Goal: Task Accomplishment & Management: Use online tool/utility

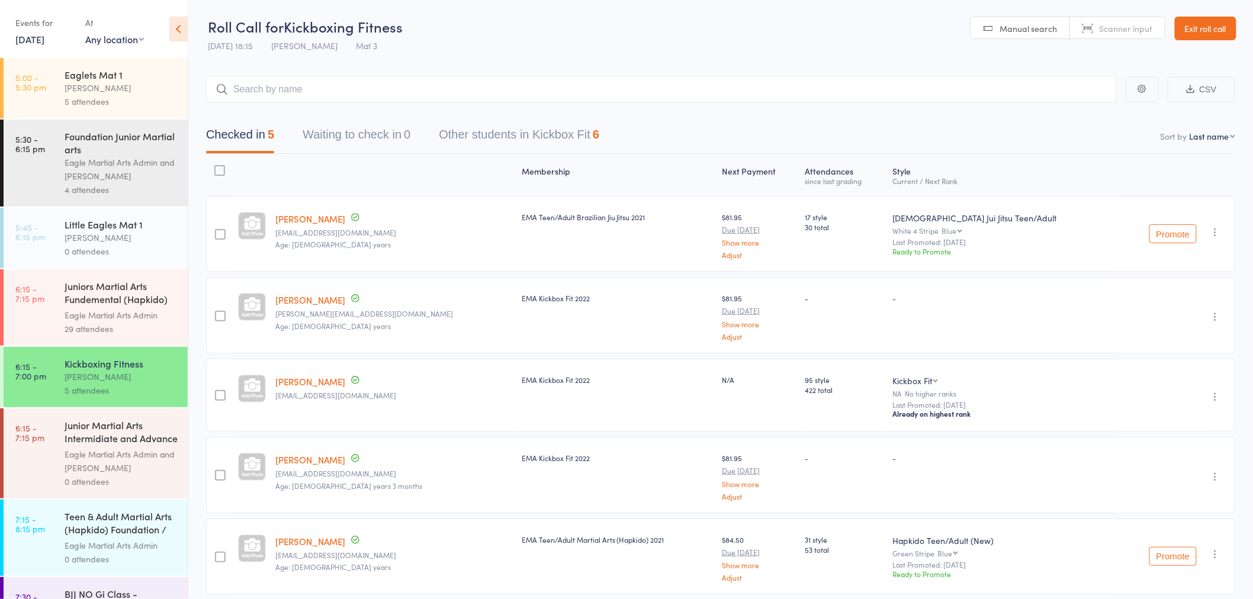
scroll to position [131, 0]
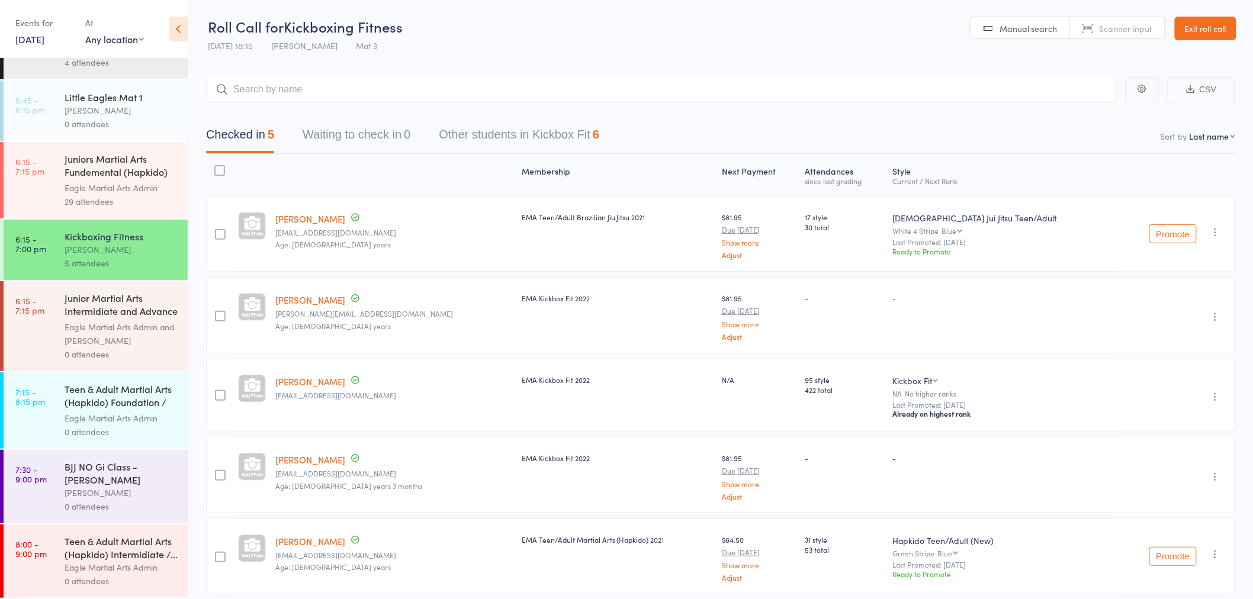
click at [117, 406] on div "Teen & Adult Martial Arts (Hapkido) Foundation / F..." at bounding box center [121, 396] width 113 height 29
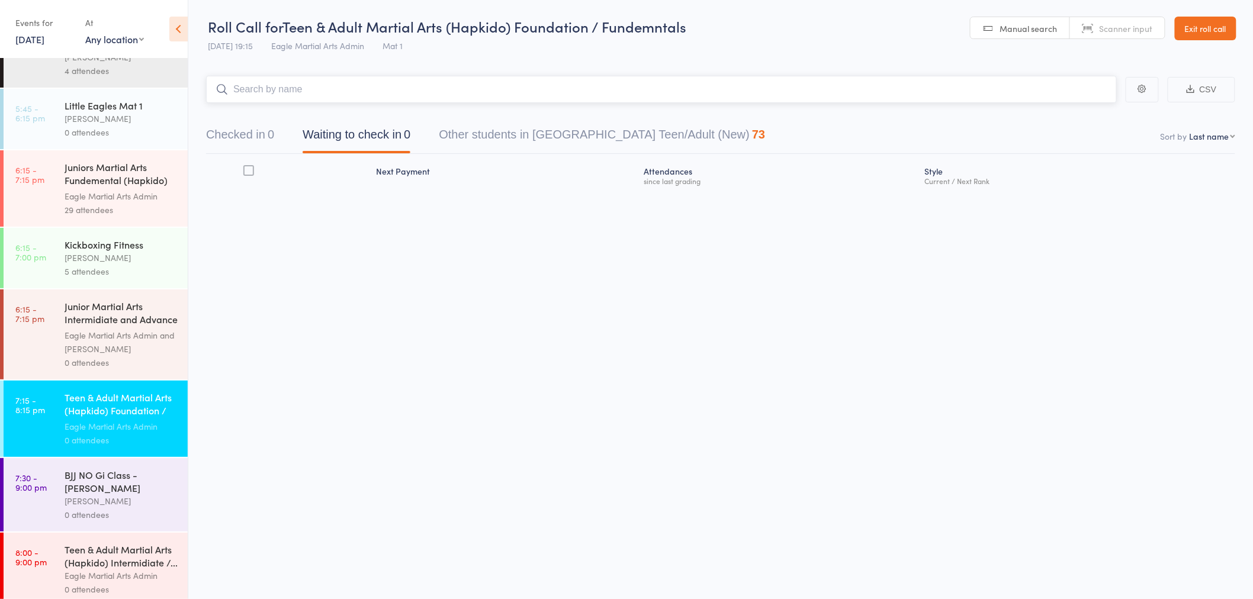
scroll to position [131, 0]
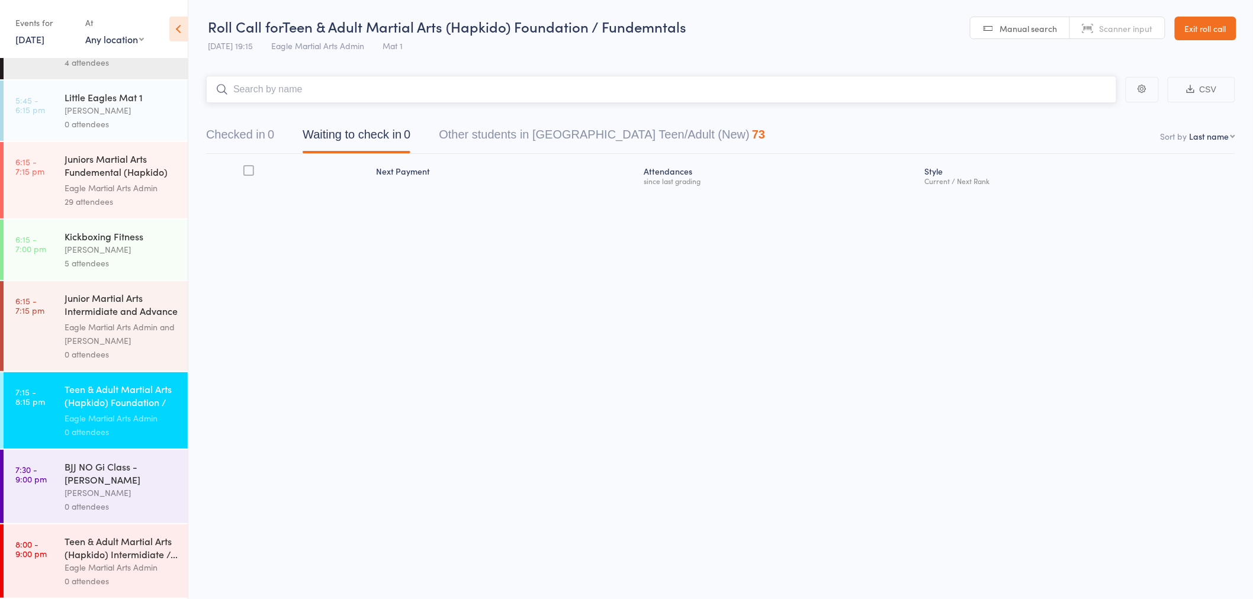
click at [336, 94] on input "search" at bounding box center [661, 89] width 911 height 27
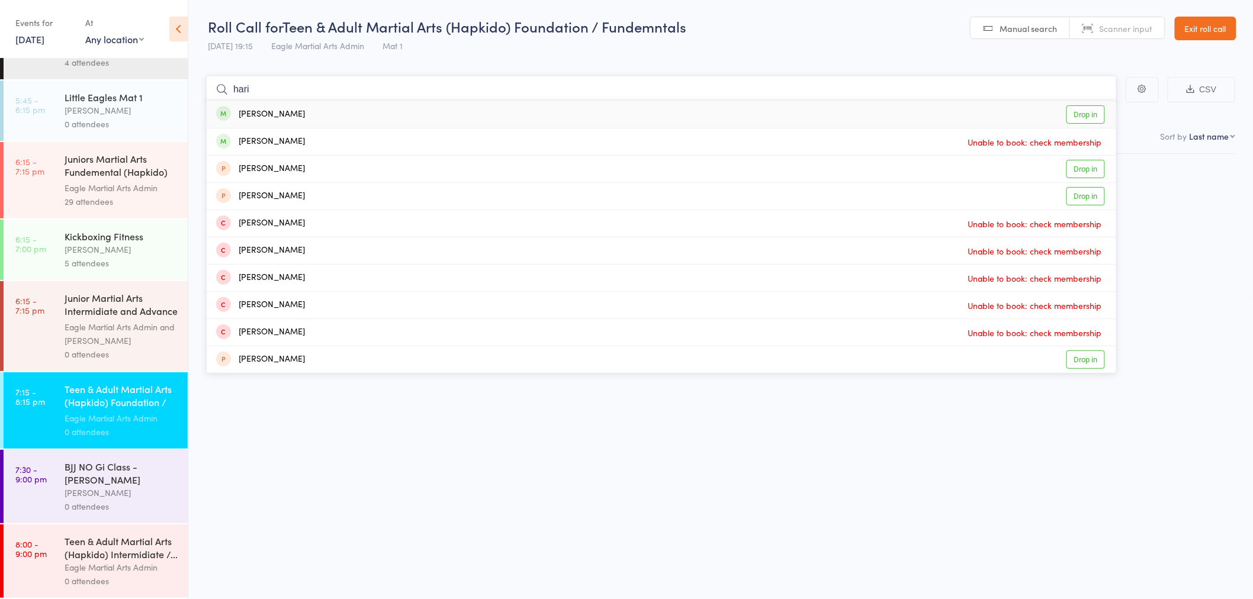
type input "hari"
click at [1088, 121] on link "Drop in" at bounding box center [1085, 114] width 38 height 18
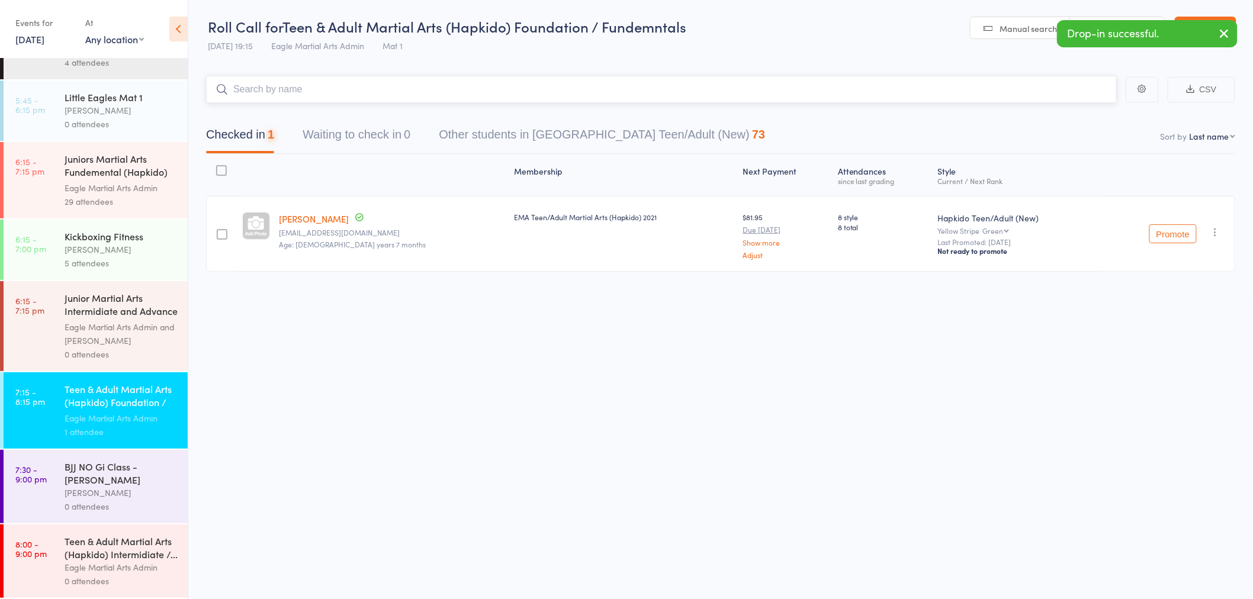
click at [413, 80] on input "search" at bounding box center [661, 89] width 911 height 27
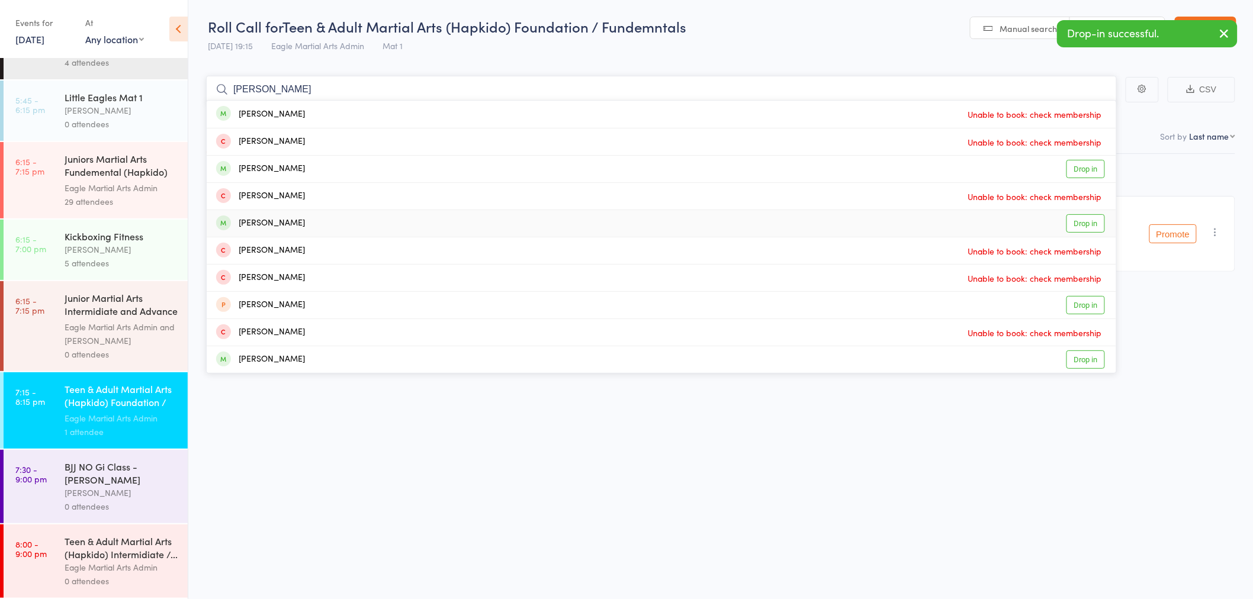
type input "[PERSON_NAME]"
click at [333, 227] on div "[PERSON_NAME] Drop in" at bounding box center [661, 223] width 909 height 27
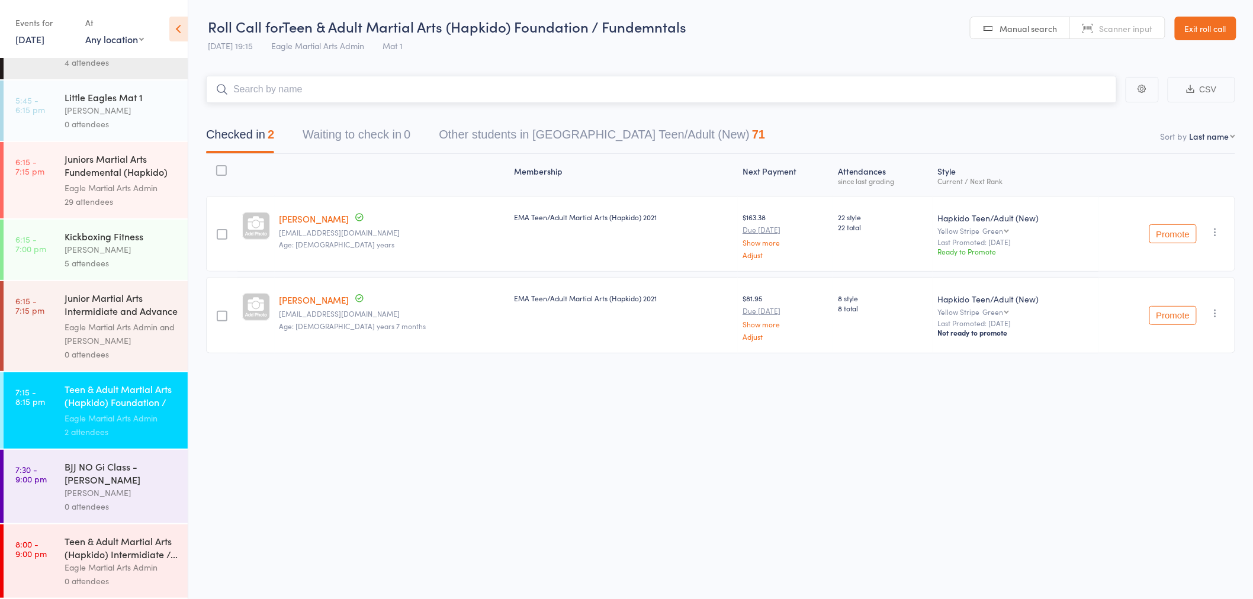
click at [381, 91] on input "search" at bounding box center [661, 89] width 911 height 27
click at [112, 531] on div "Teen & Adult Martial Arts (Hapkido) Intermidiate /... Eagle Martial Arts Admin …" at bounding box center [126, 561] width 123 height 73
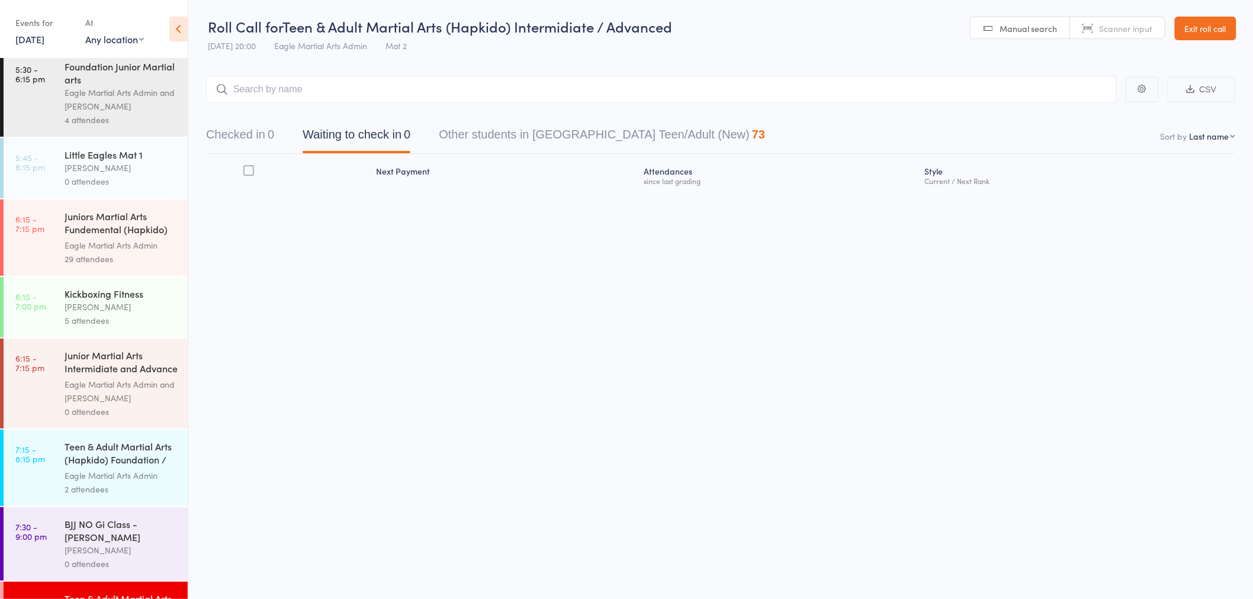
scroll to position [131, 0]
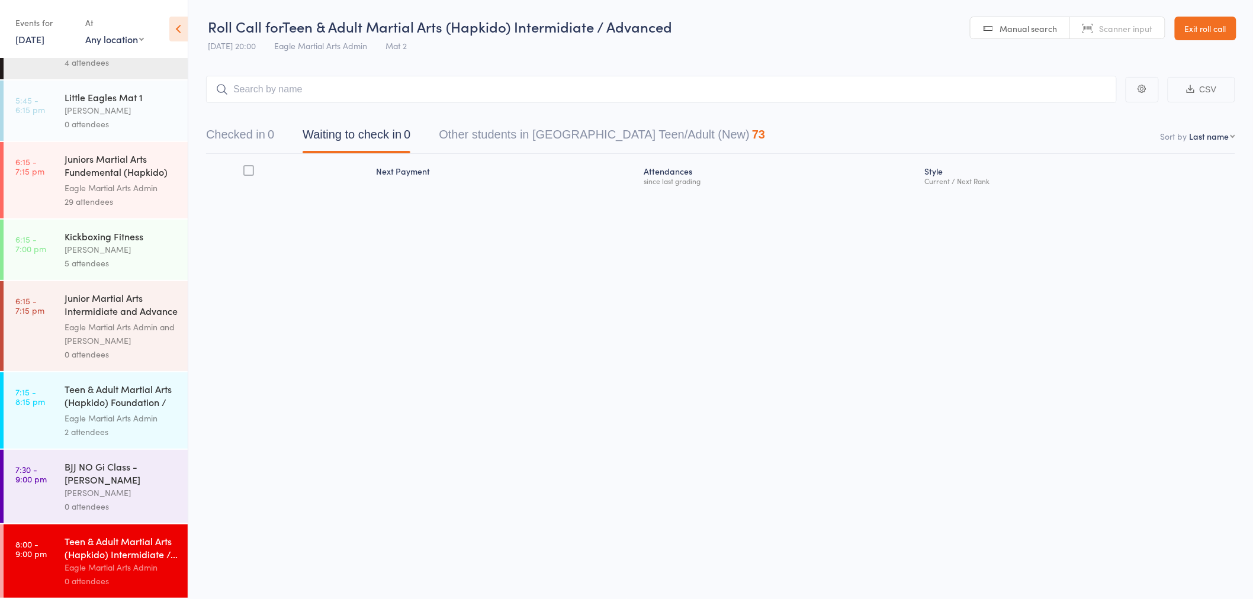
click at [255, 91] on input "search" at bounding box center [661, 89] width 911 height 27
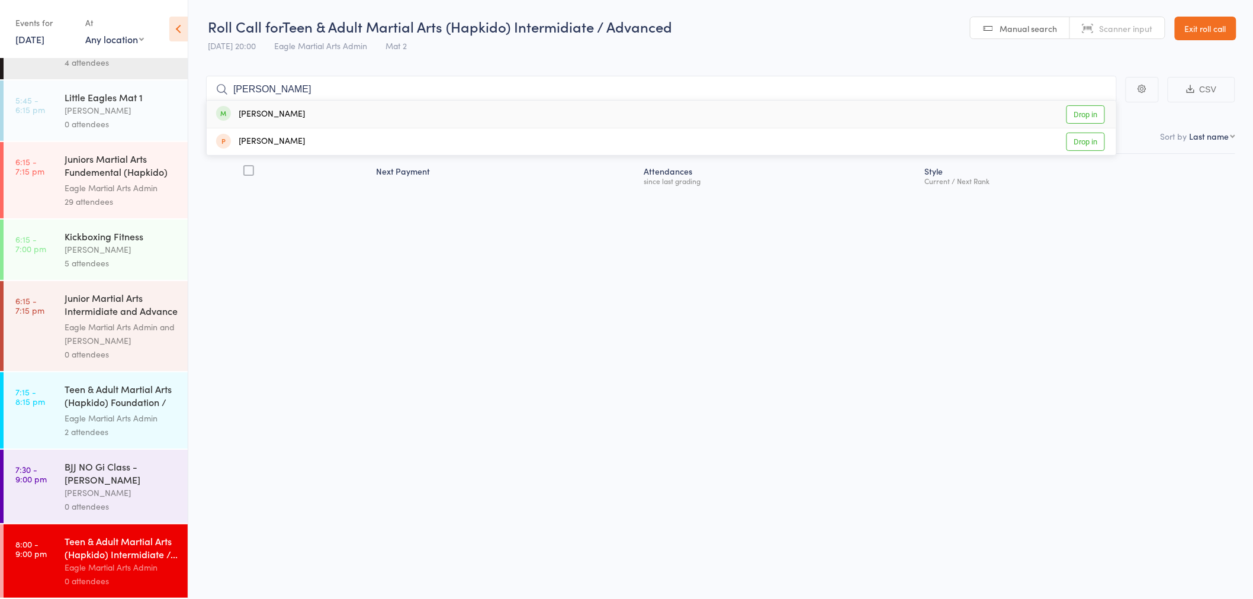
type input "[PERSON_NAME]"
click at [281, 114] on div "[PERSON_NAME]" at bounding box center [260, 115] width 89 height 14
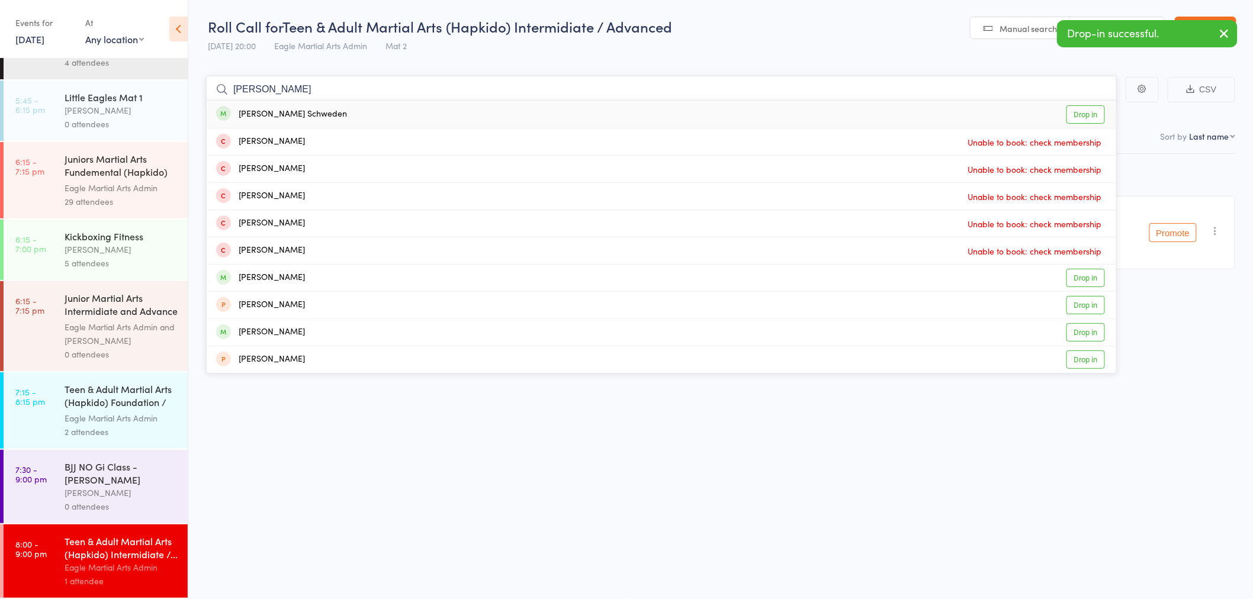
type input "[PERSON_NAME]"
click at [302, 114] on div "[PERSON_NAME] Schweden Drop in" at bounding box center [661, 114] width 909 height 27
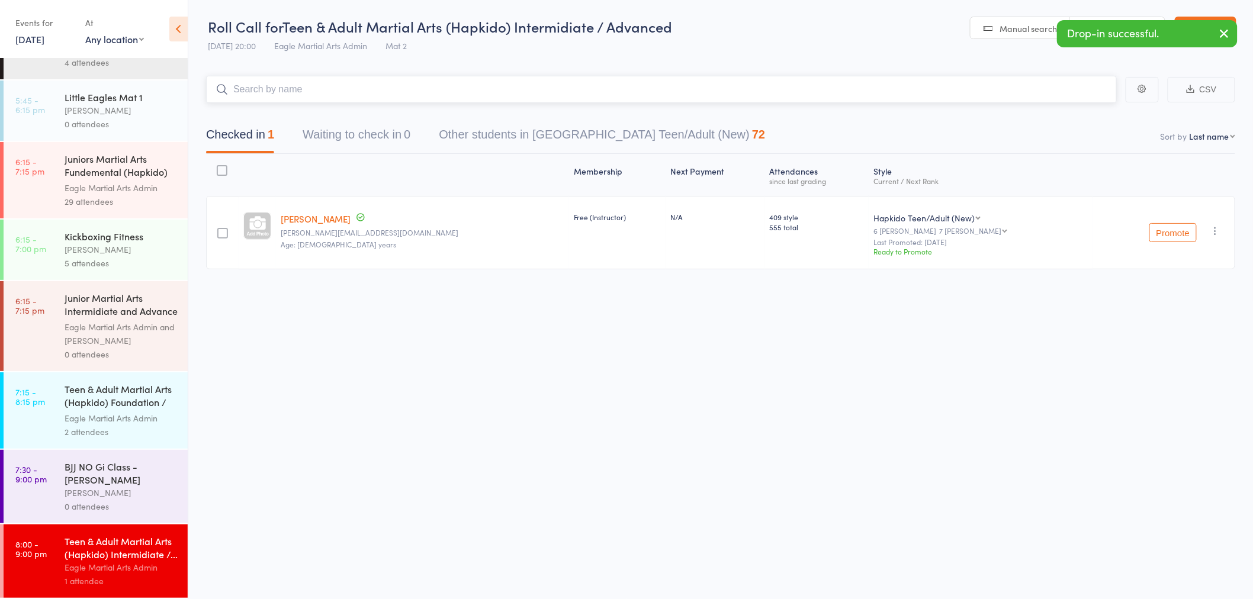
click at [294, 92] on input "search" at bounding box center [661, 89] width 911 height 27
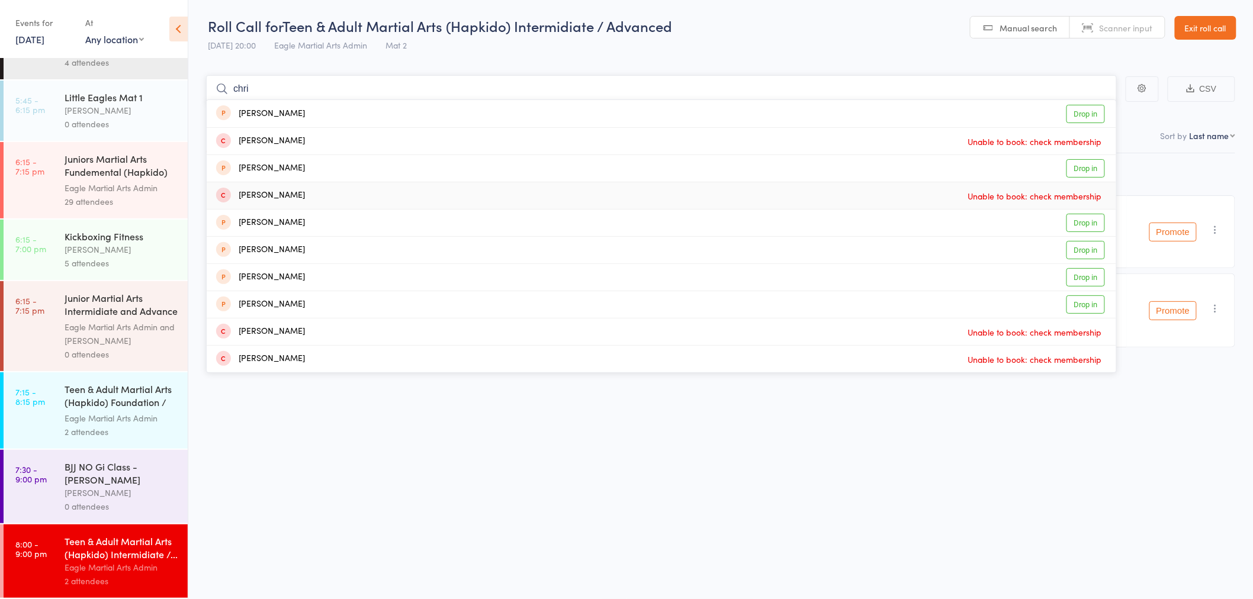
scroll to position [0, 0]
drag, startPoint x: 305, startPoint y: 94, endPoint x: -78, endPoint y: 79, distance: 383.4
click at [0, 79] on html "Drop-in successful. Roll Call for Teen & Adult Martial Arts (Hapkido) Intermidi…" at bounding box center [626, 299] width 1253 height 599
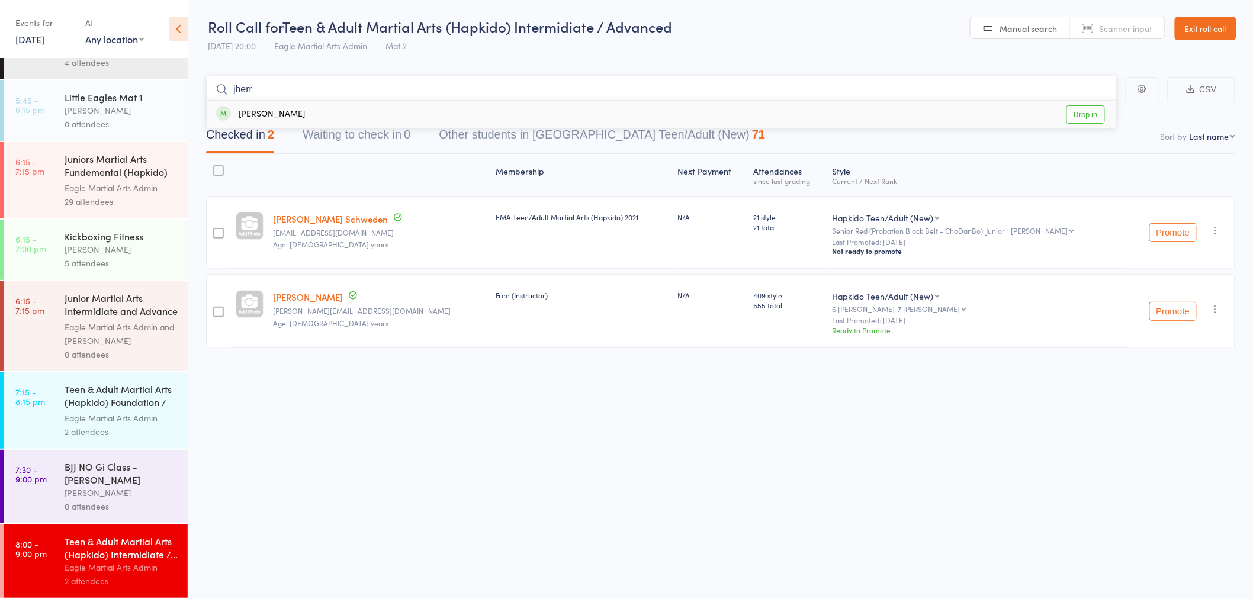
type input "jherr"
click at [329, 111] on div "Jherrie [PERSON_NAME] Drop in" at bounding box center [661, 114] width 909 height 27
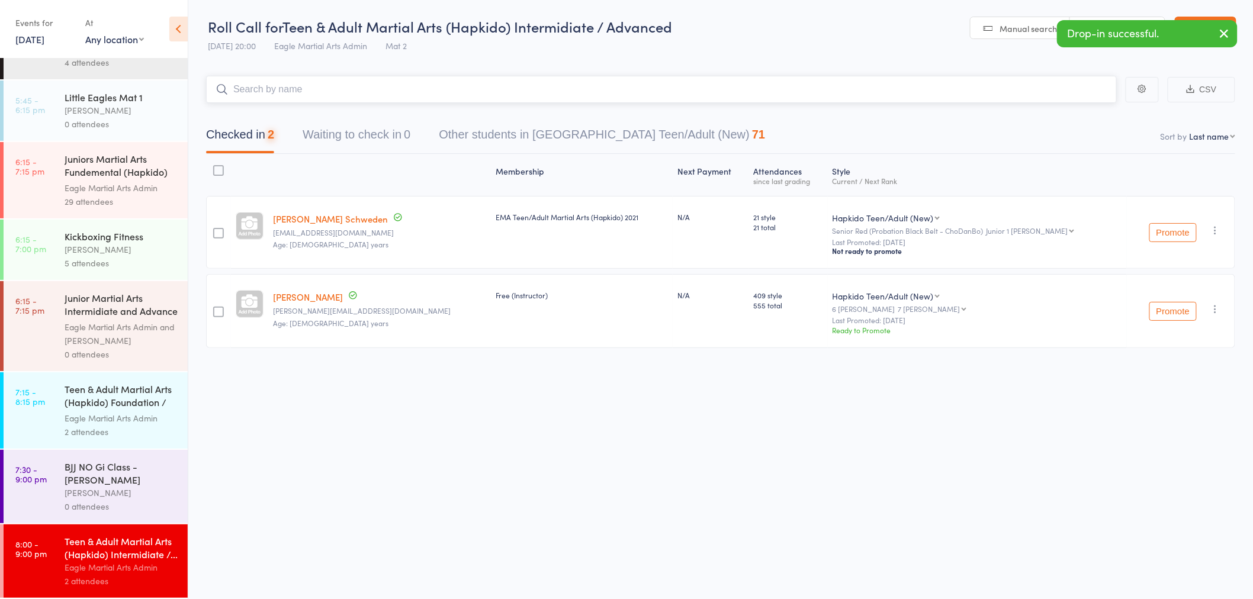
click at [333, 95] on input "search" at bounding box center [661, 89] width 911 height 27
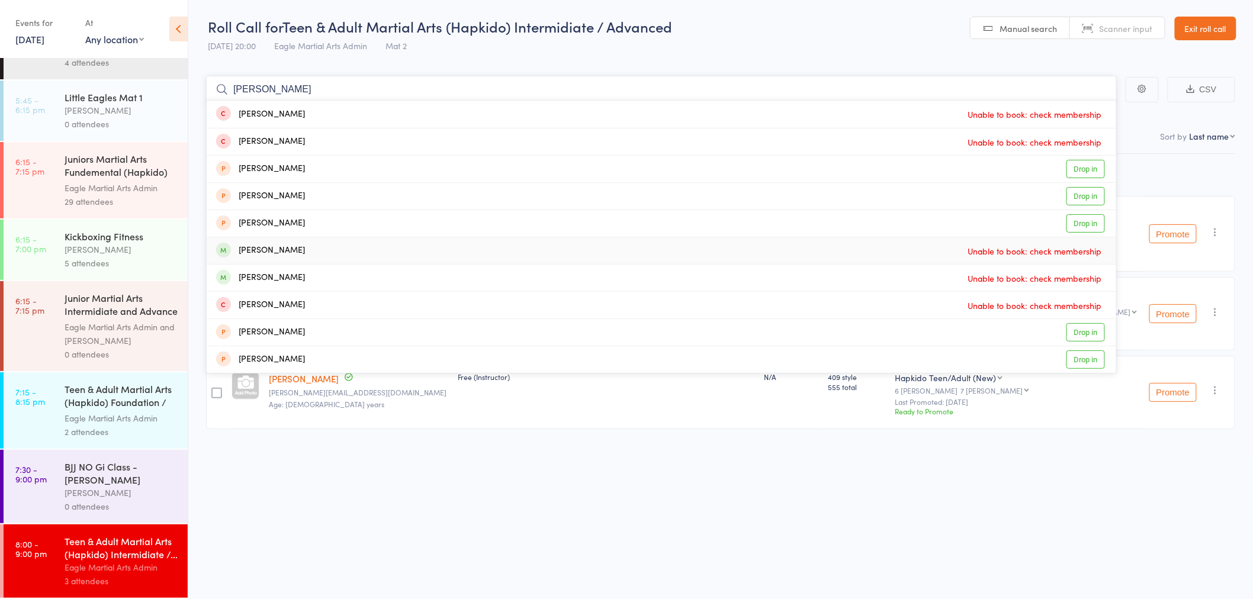
type input "[PERSON_NAME]"
click at [315, 252] on div "[PERSON_NAME] Unable to book: check membership" at bounding box center [661, 250] width 909 height 27
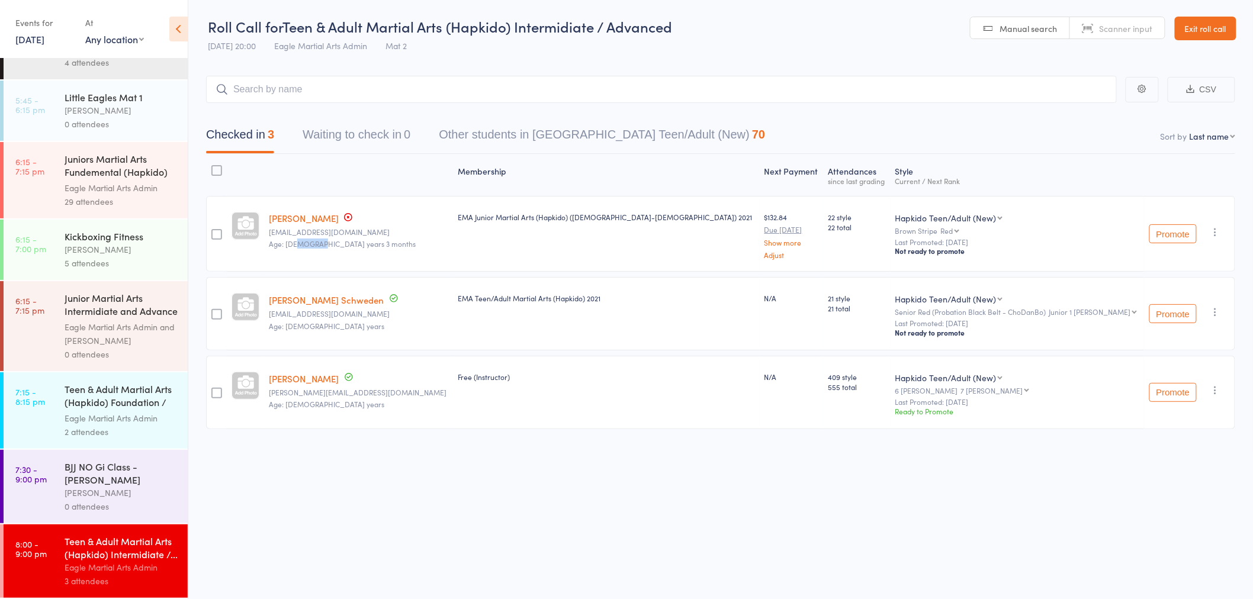
click at [315, 252] on div "Jherrie [PERSON_NAME] [EMAIL_ADDRESS][DOMAIN_NAME] Age: [DEMOGRAPHIC_DATA] year…" at bounding box center [358, 234] width 189 height 76
click at [282, 91] on input "search" at bounding box center [661, 89] width 911 height 27
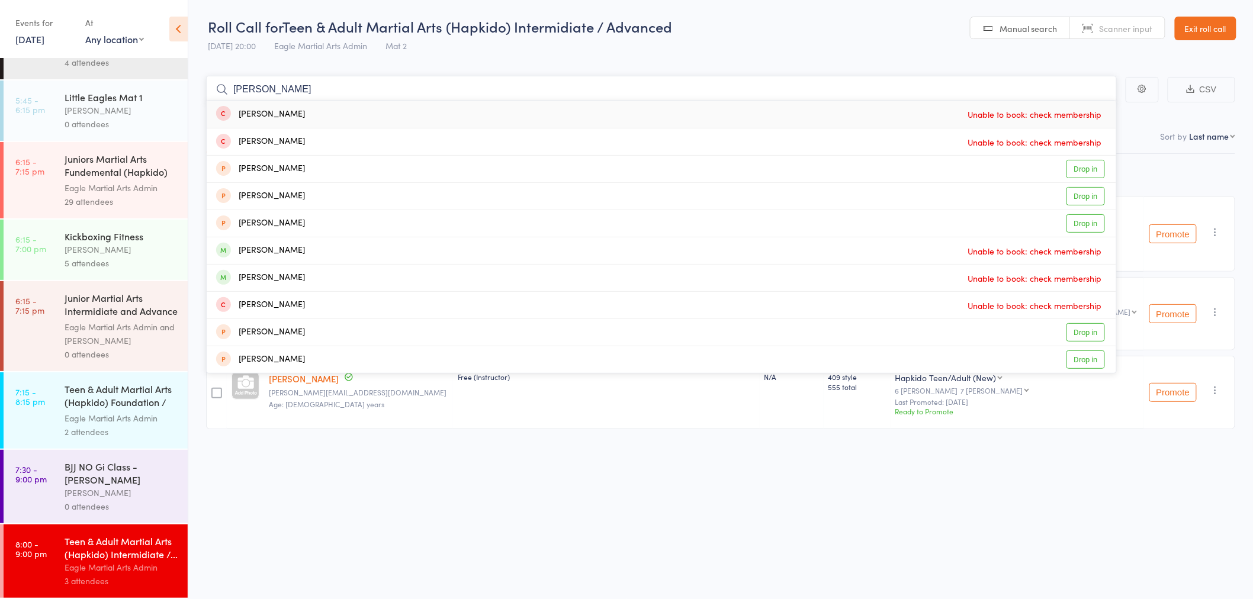
drag, startPoint x: 252, startPoint y: 86, endPoint x: 99, endPoint y: 84, distance: 152.8
click at [87, 85] on div "Roll Call for Teen & Adult Martial Arts (Hapkido) Intermidiate / Advanced [DATE…" at bounding box center [626, 299] width 1253 height 599
type input "[PERSON_NAME]"
click at [297, 197] on div "[PERSON_NAME] Drop in" at bounding box center [661, 196] width 909 height 27
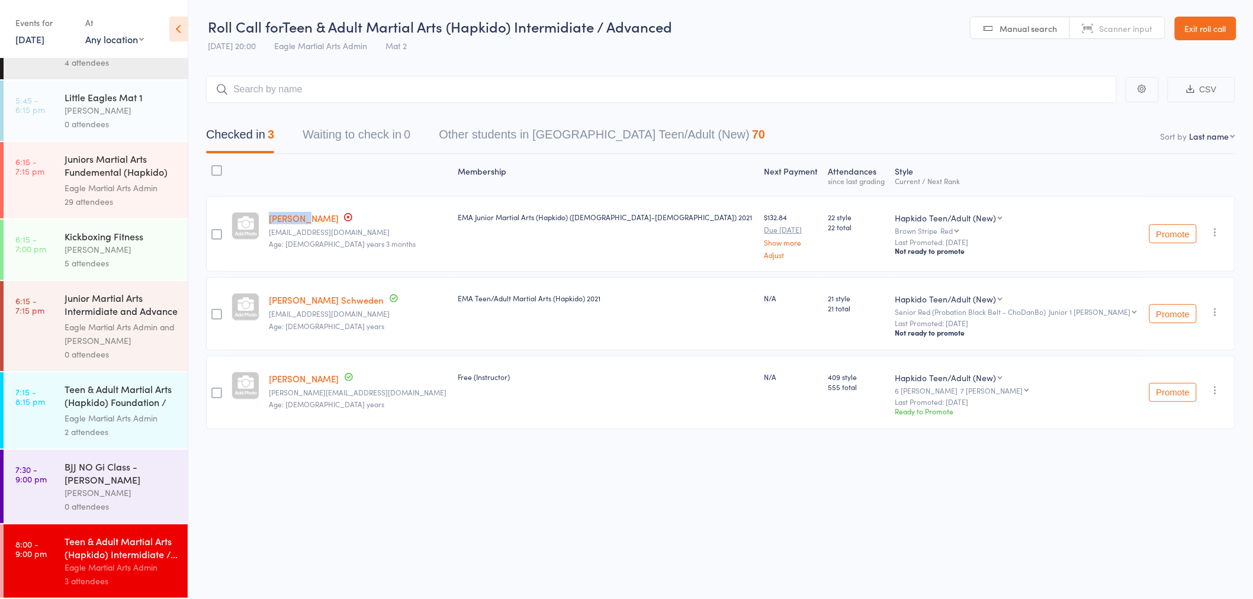
click at [297, 197] on div "Jherrie [PERSON_NAME] [EMAIL_ADDRESS][DOMAIN_NAME] Age: [DEMOGRAPHIC_DATA] year…" at bounding box center [358, 234] width 189 height 76
click at [288, 87] on input "search" at bounding box center [661, 89] width 911 height 27
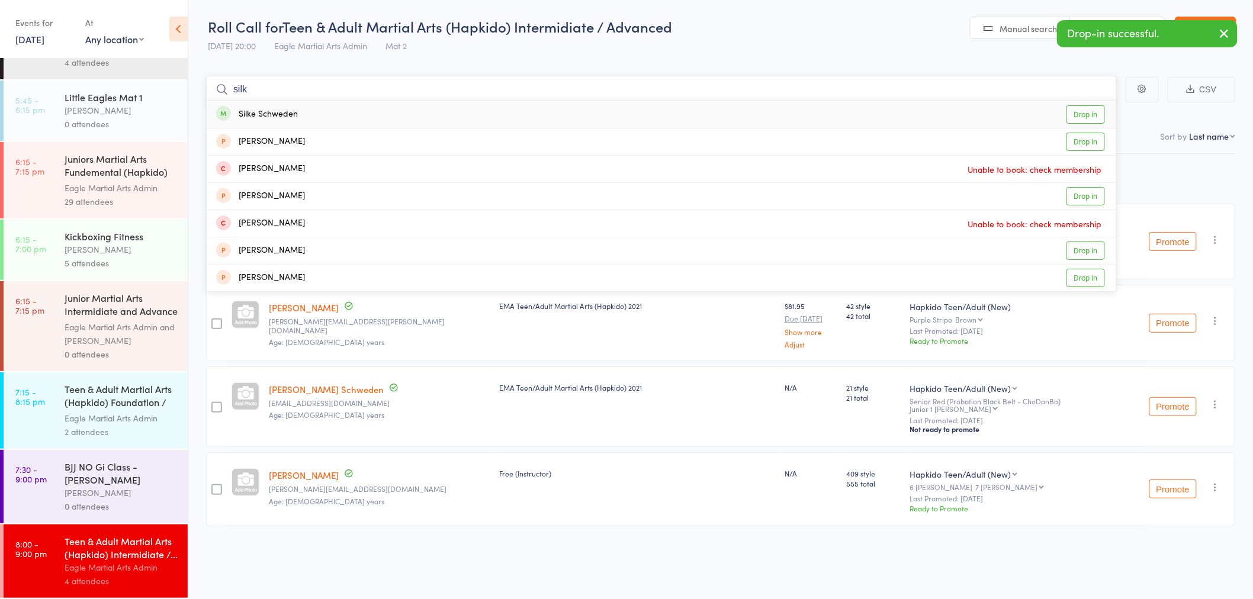
type input "silk"
click at [294, 110] on div "Silke Schweden" at bounding box center [257, 115] width 82 height 14
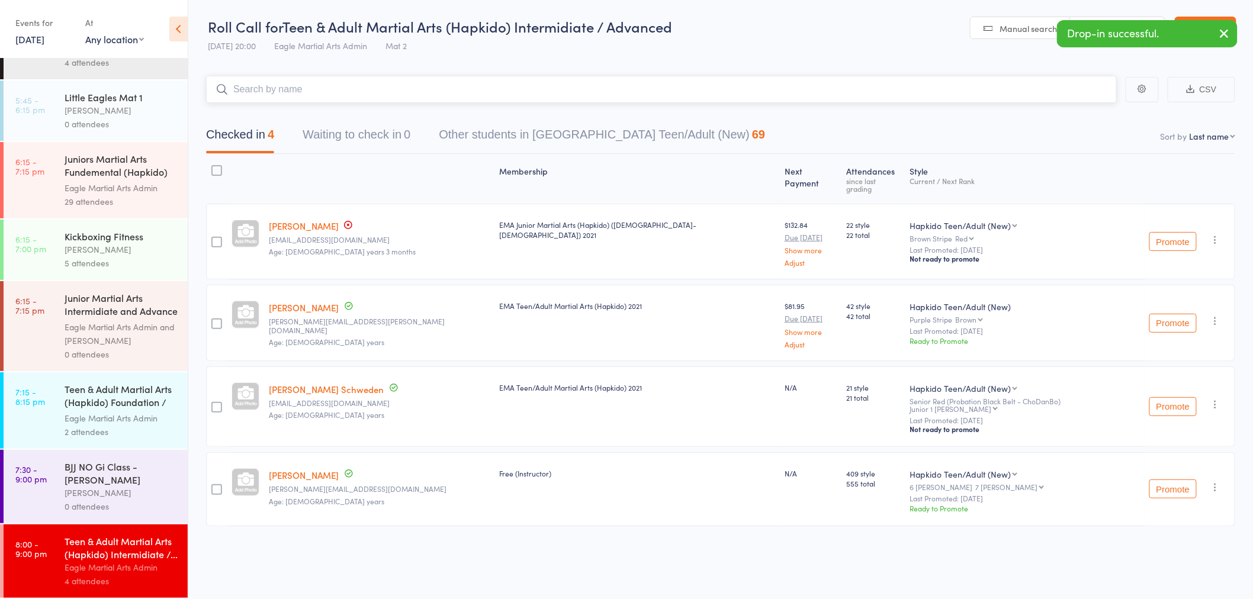
click at [290, 91] on input "search" at bounding box center [661, 89] width 911 height 27
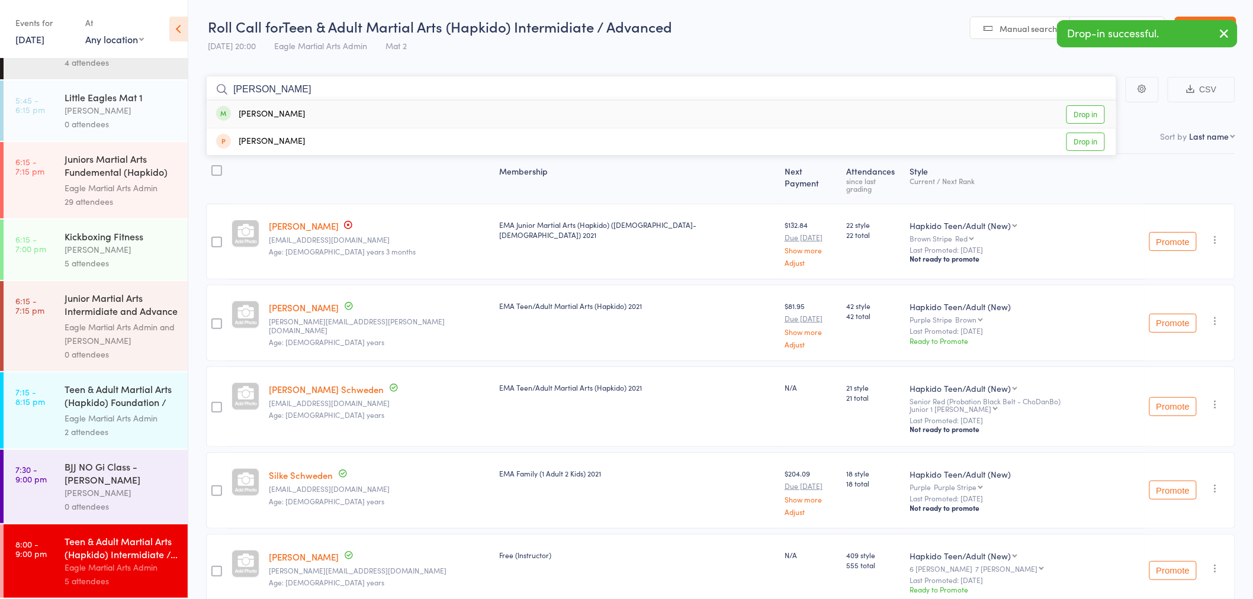
type input "[PERSON_NAME]"
click at [288, 114] on div "[PERSON_NAME] Drop in" at bounding box center [661, 114] width 909 height 27
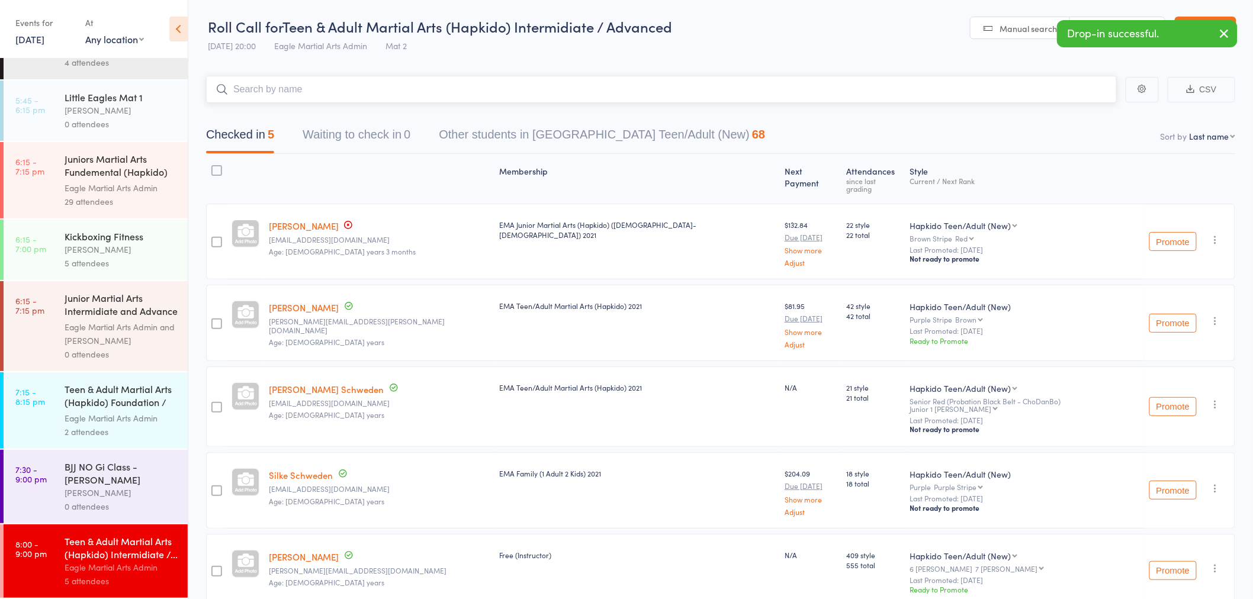
click at [300, 92] on input "search" at bounding box center [661, 89] width 911 height 27
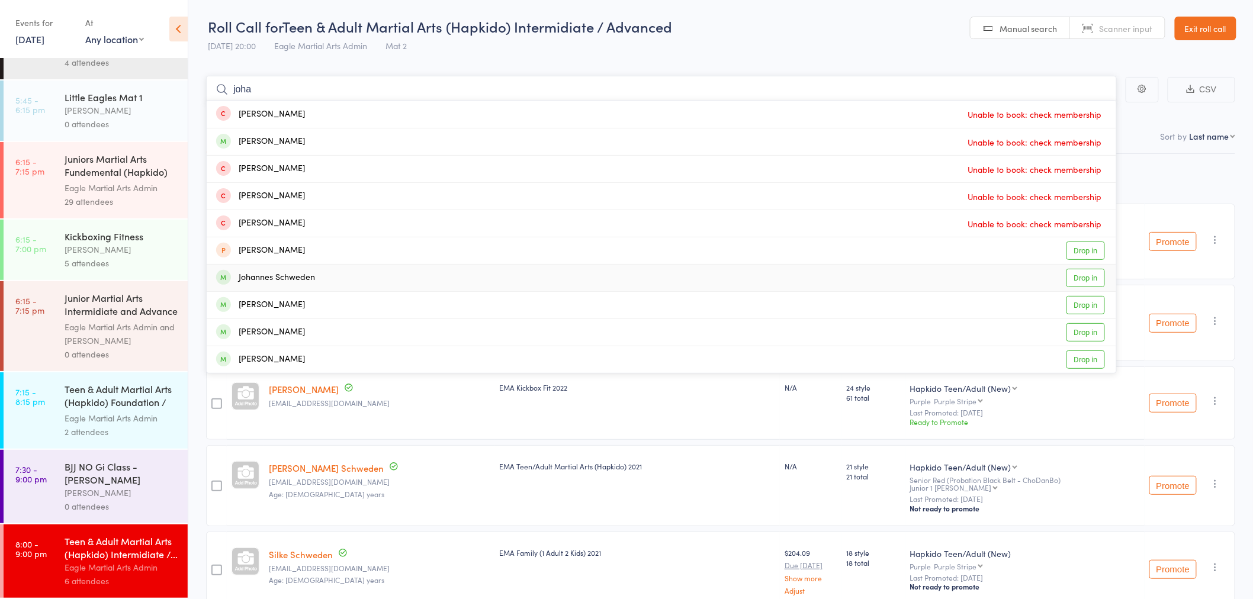
type input "joha"
click at [289, 284] on div "Johannes Schweden" at bounding box center [265, 278] width 99 height 14
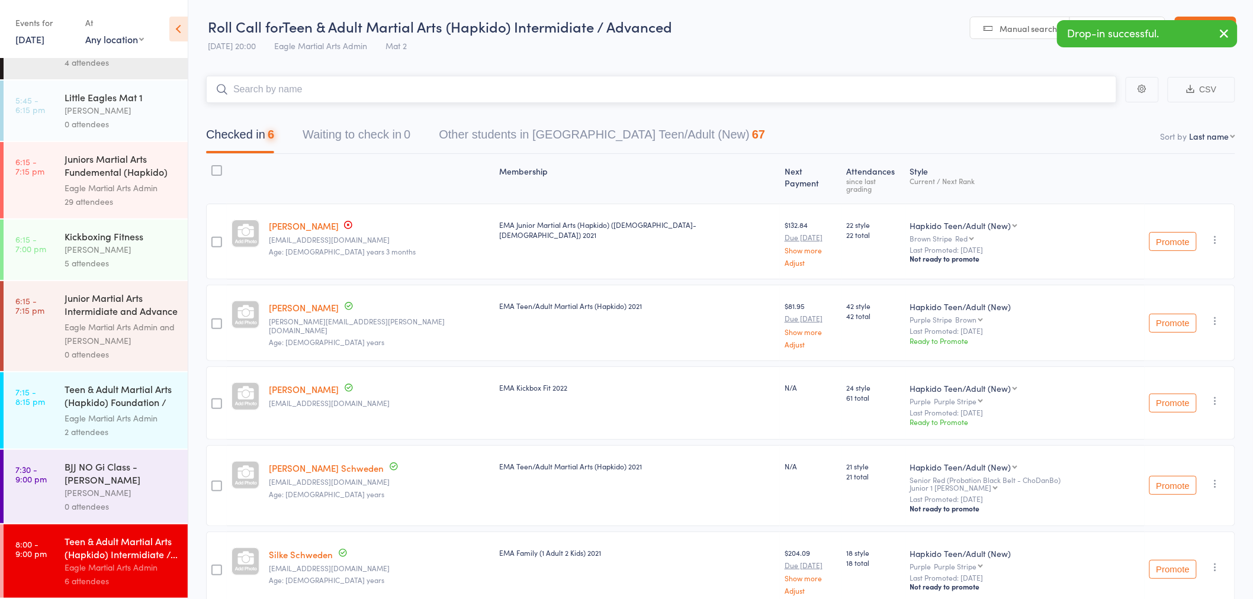
click at [269, 94] on input "search" at bounding box center [661, 89] width 911 height 27
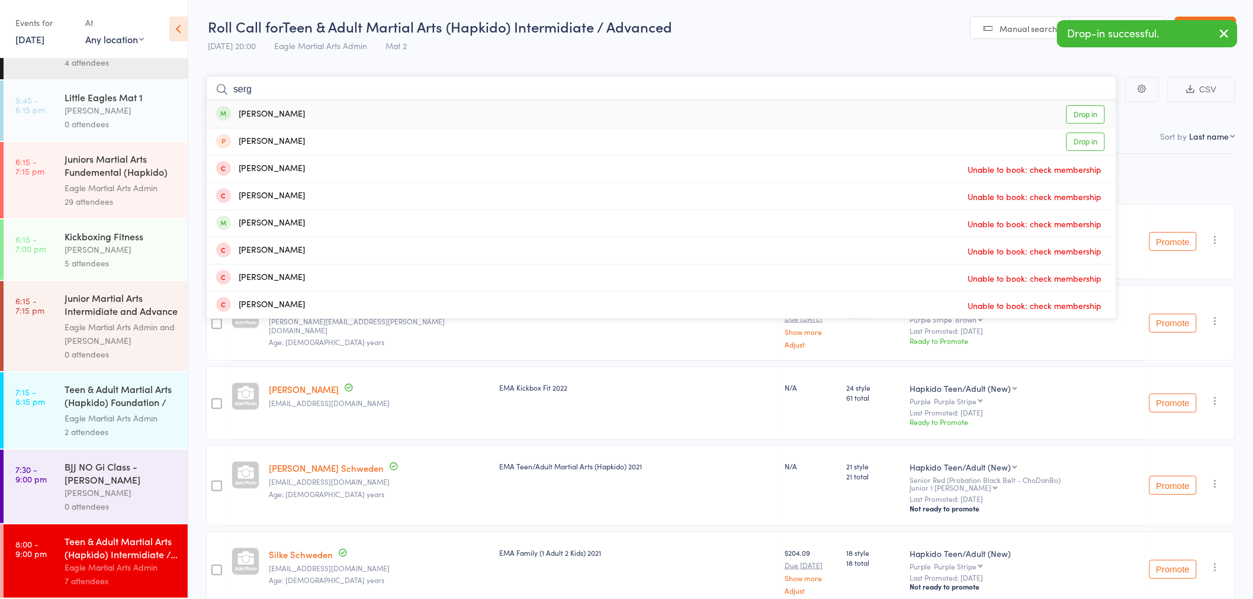
type input "serg"
click at [277, 115] on div "[PERSON_NAME]" at bounding box center [260, 115] width 89 height 14
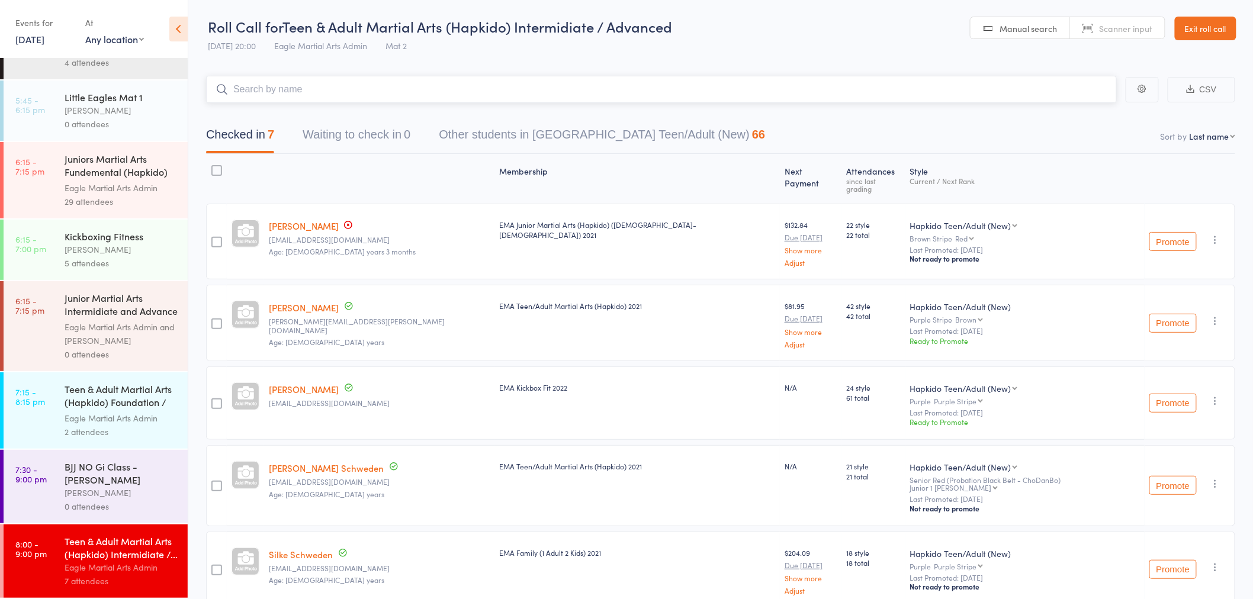
click at [275, 95] on input "search" at bounding box center [661, 89] width 911 height 27
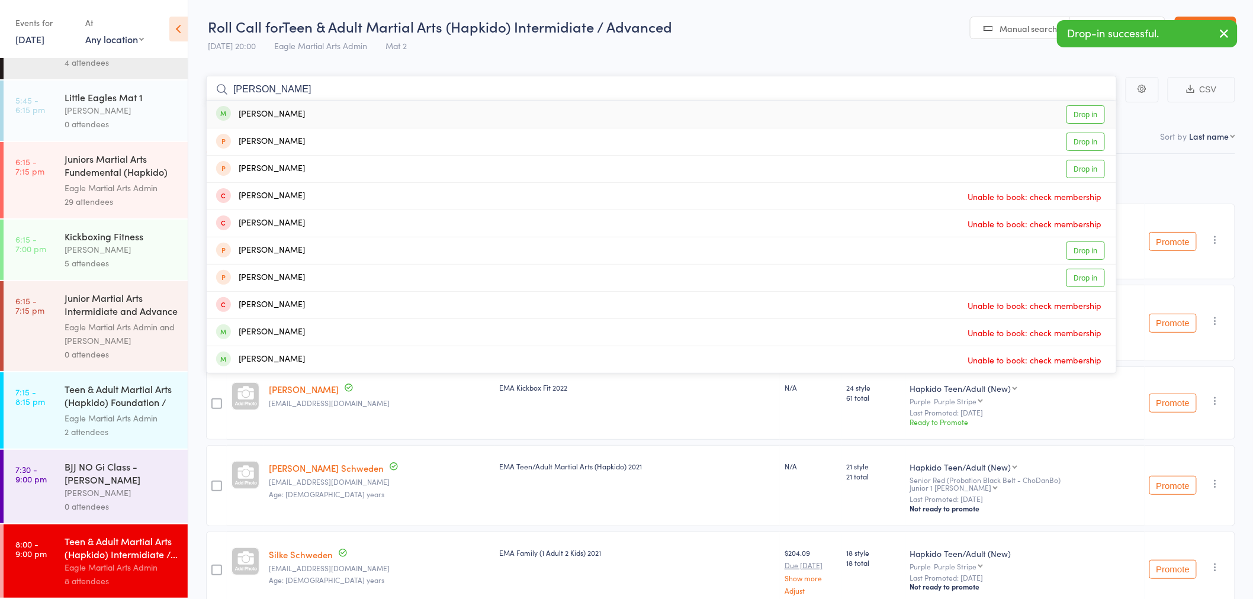
type input "[PERSON_NAME]"
click at [277, 115] on div "[PERSON_NAME] Drop in" at bounding box center [661, 114] width 909 height 27
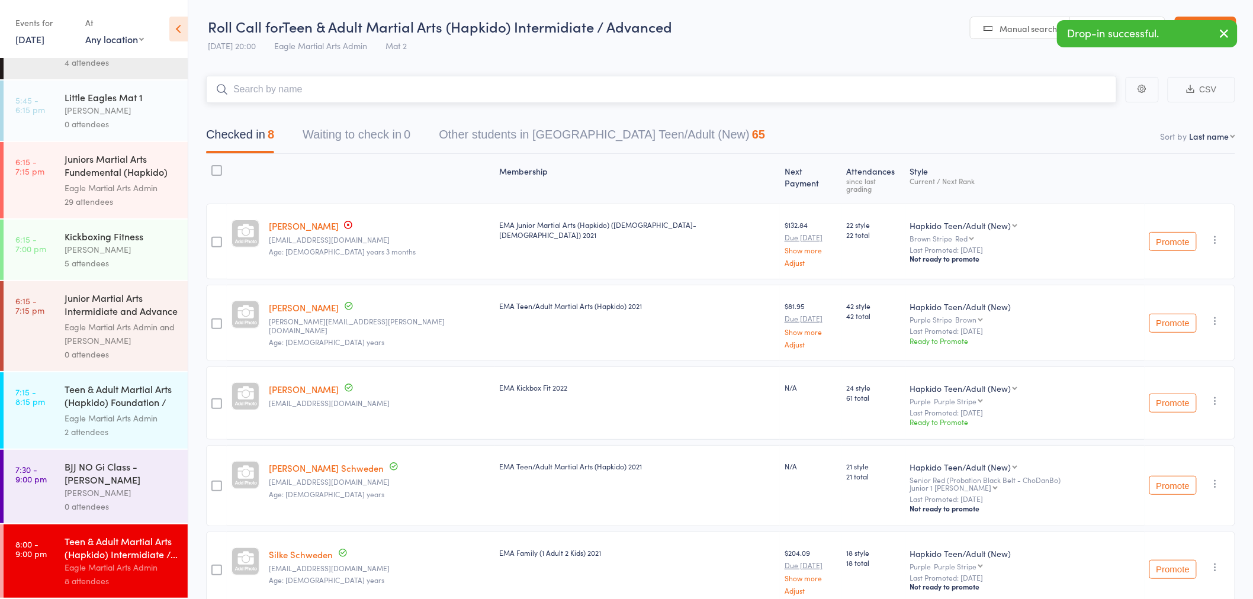
click at [281, 92] on input "search" at bounding box center [661, 89] width 911 height 27
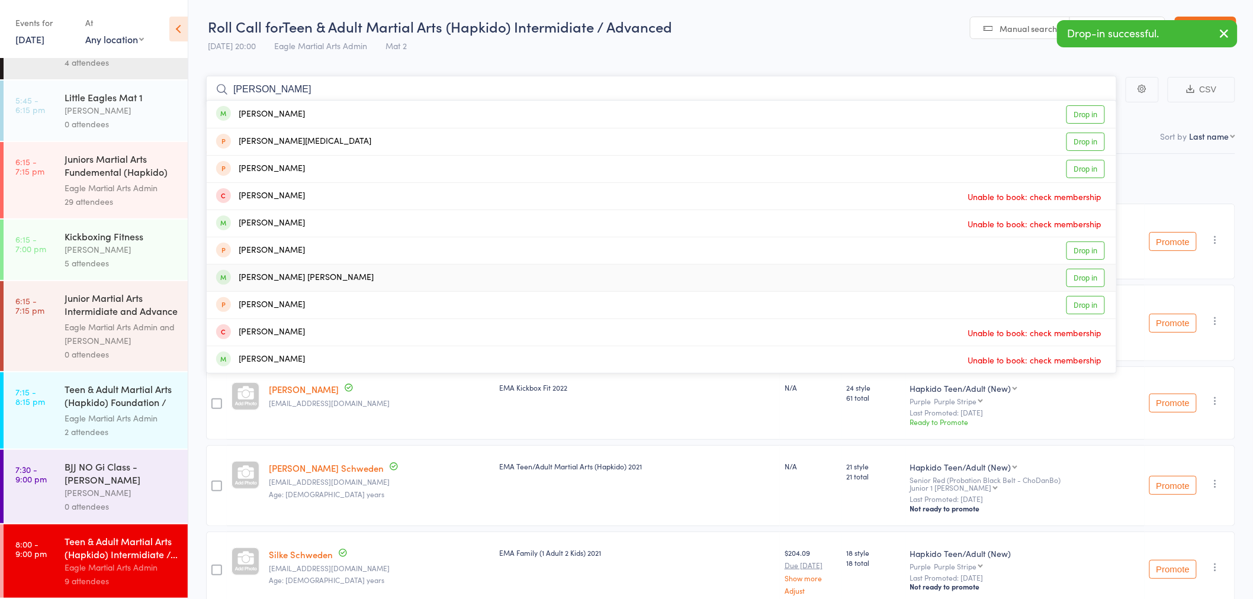
type input "[PERSON_NAME]"
click at [328, 281] on div "[PERSON_NAME] [PERSON_NAME] Drop in" at bounding box center [661, 278] width 909 height 27
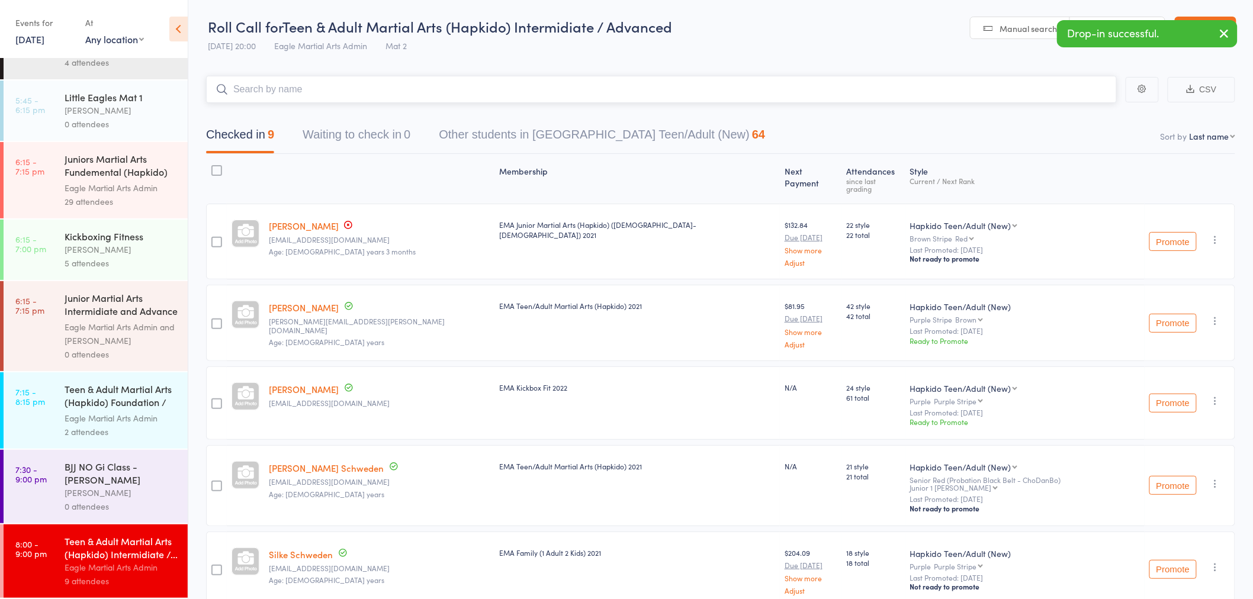
click at [299, 97] on input "search" at bounding box center [661, 89] width 911 height 27
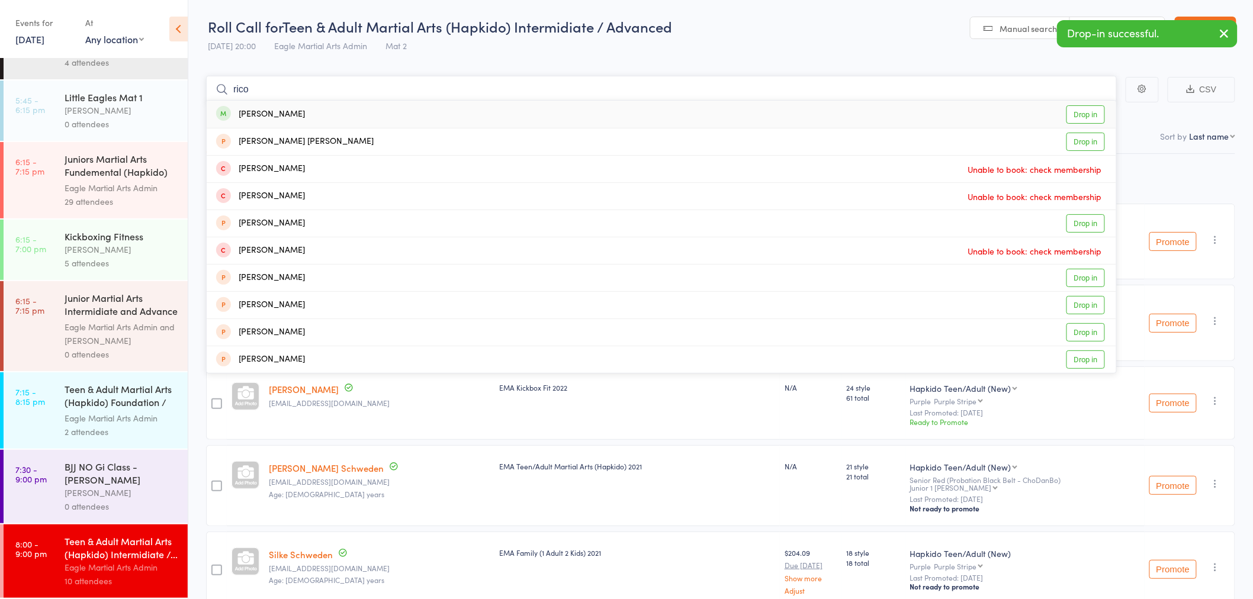
type input "rico"
click at [292, 113] on div "[PERSON_NAME] Drop in" at bounding box center [661, 114] width 909 height 27
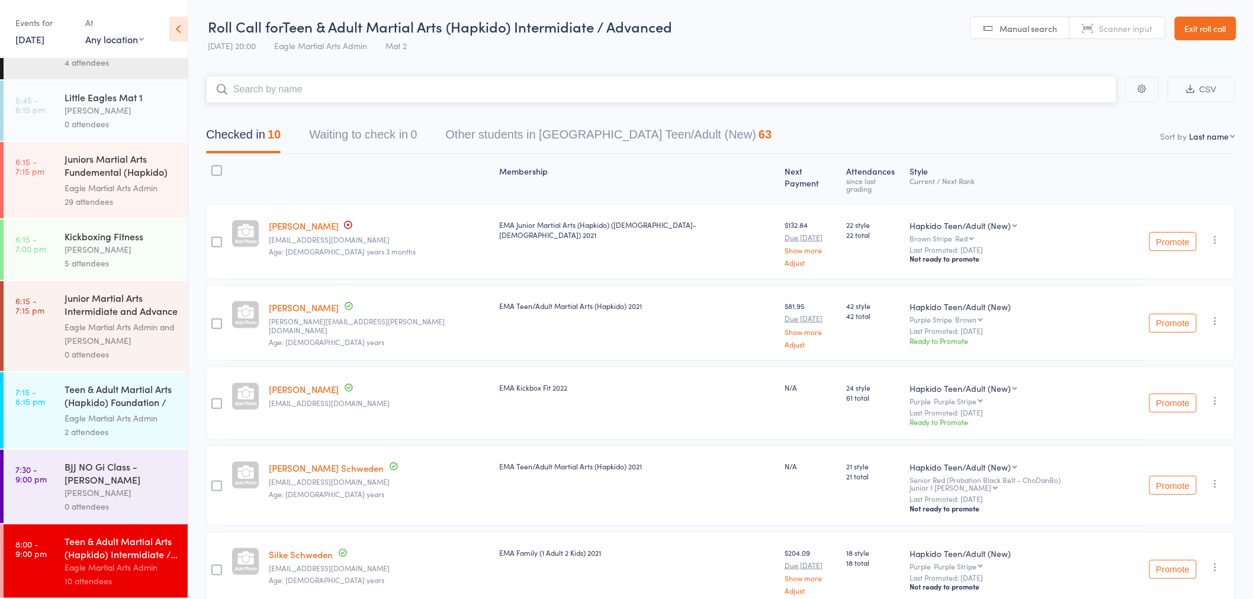
click at [294, 84] on input "search" at bounding box center [661, 89] width 911 height 27
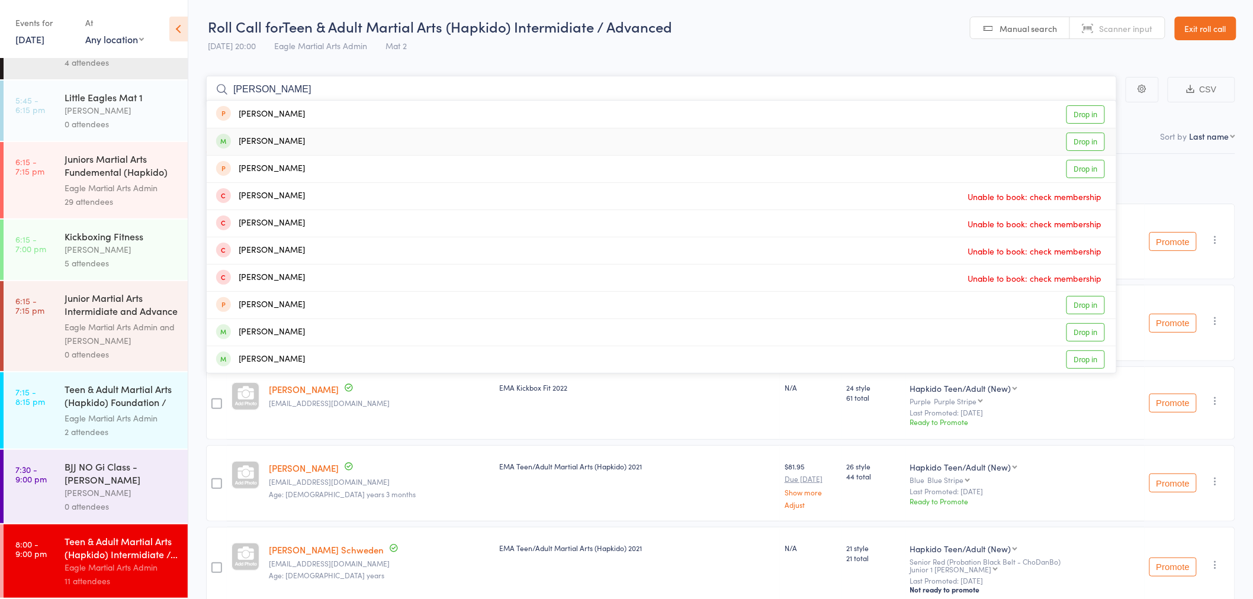
type input "[PERSON_NAME]"
click at [314, 140] on div "[PERSON_NAME] Drop in" at bounding box center [661, 141] width 909 height 27
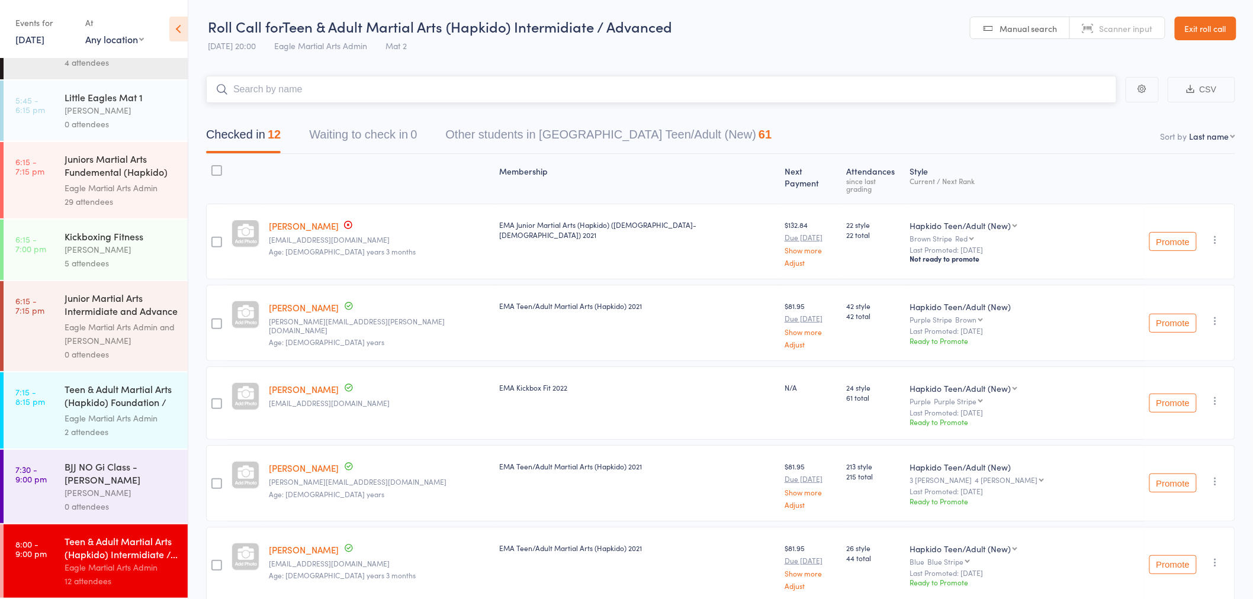
click at [404, 93] on input "search" at bounding box center [661, 89] width 911 height 27
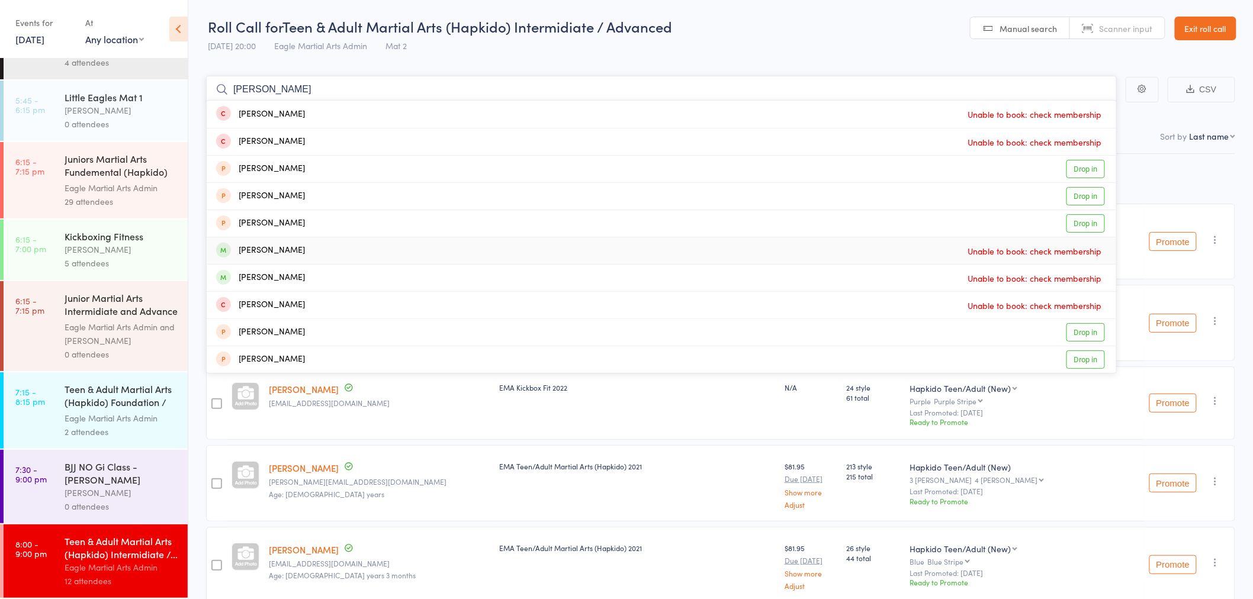
type input "[PERSON_NAME]"
click at [225, 247] on span at bounding box center [223, 250] width 15 height 15
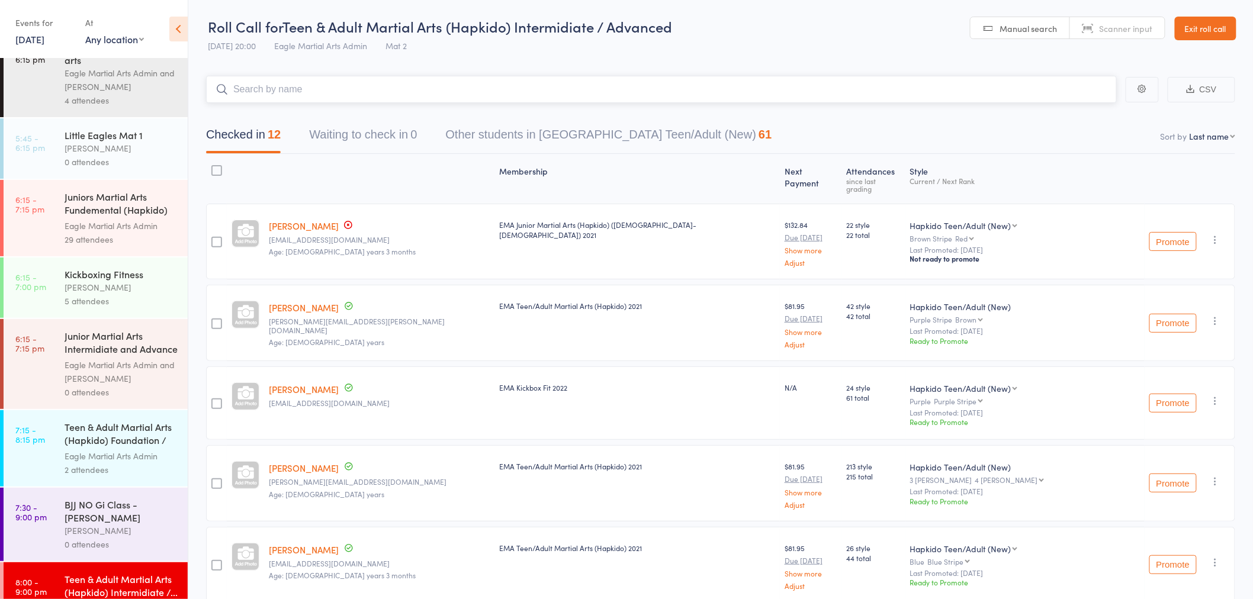
scroll to position [131, 0]
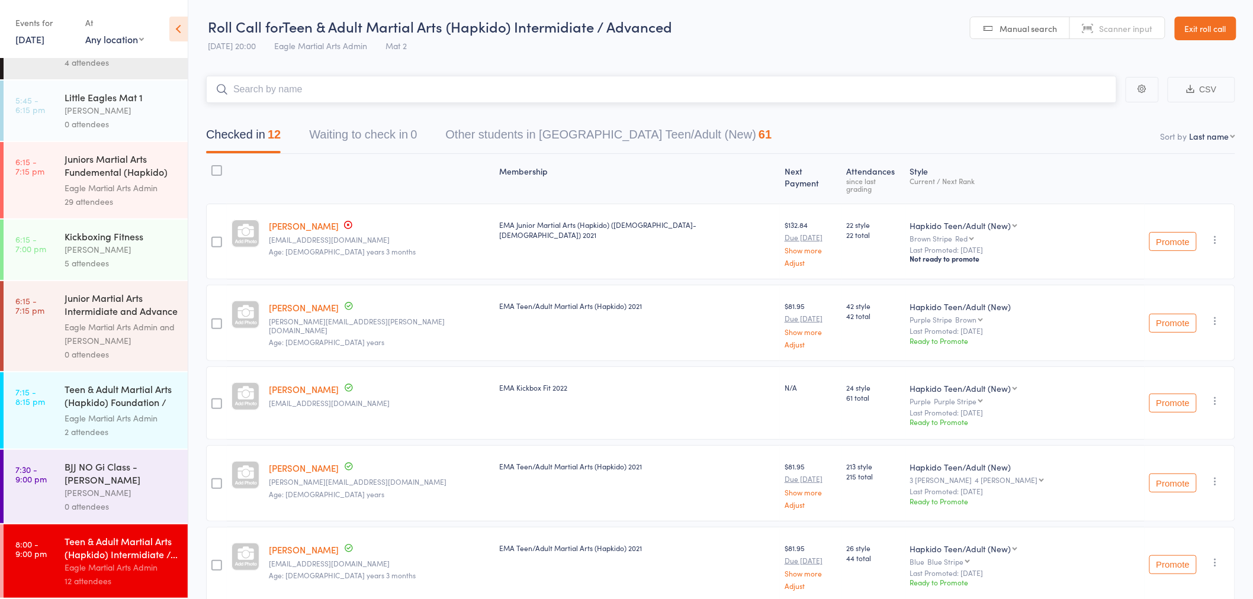
click at [275, 98] on input "search" at bounding box center [661, 89] width 911 height 27
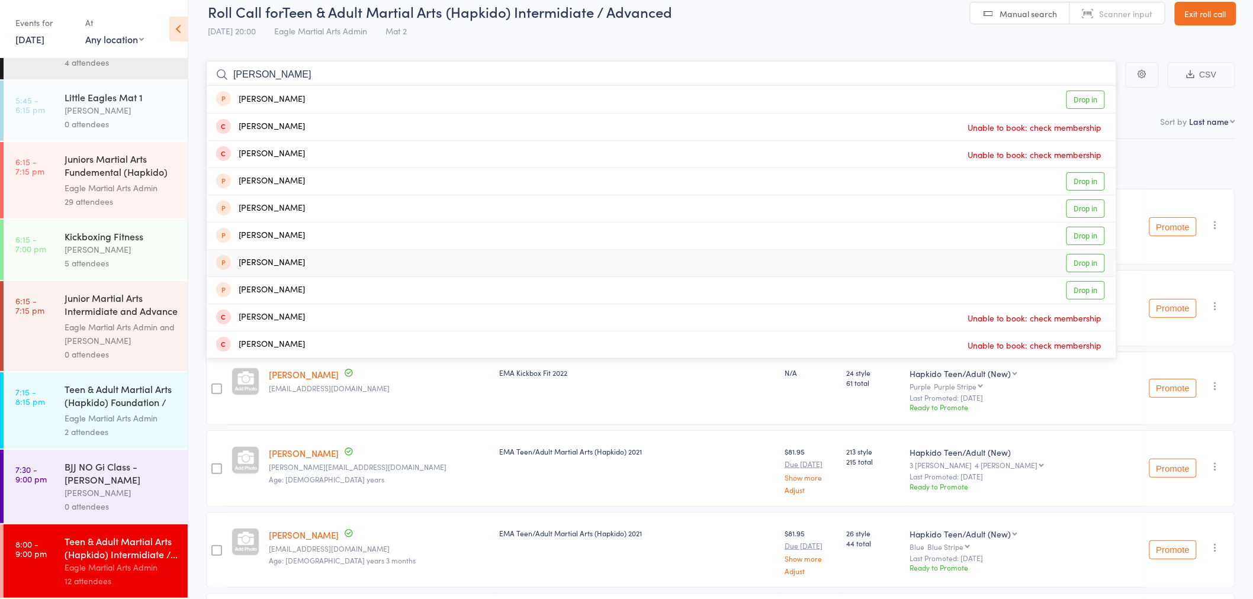
scroll to position [0, 0]
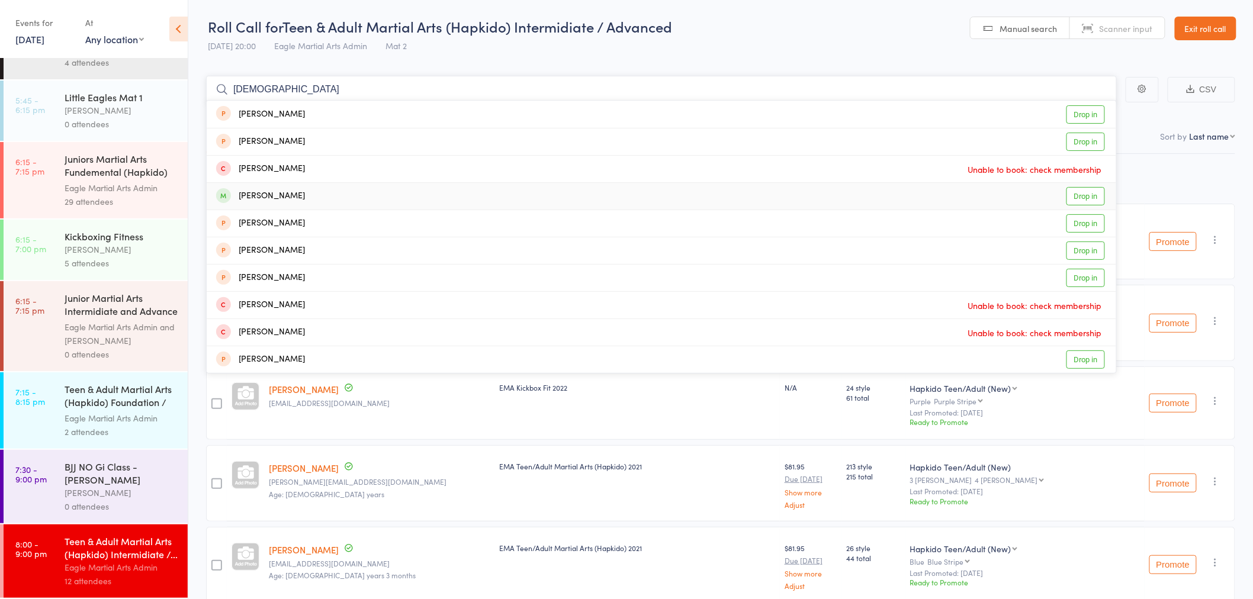
type input "[DEMOGRAPHIC_DATA]"
click at [324, 197] on div "[PERSON_NAME] Drop in" at bounding box center [661, 196] width 909 height 27
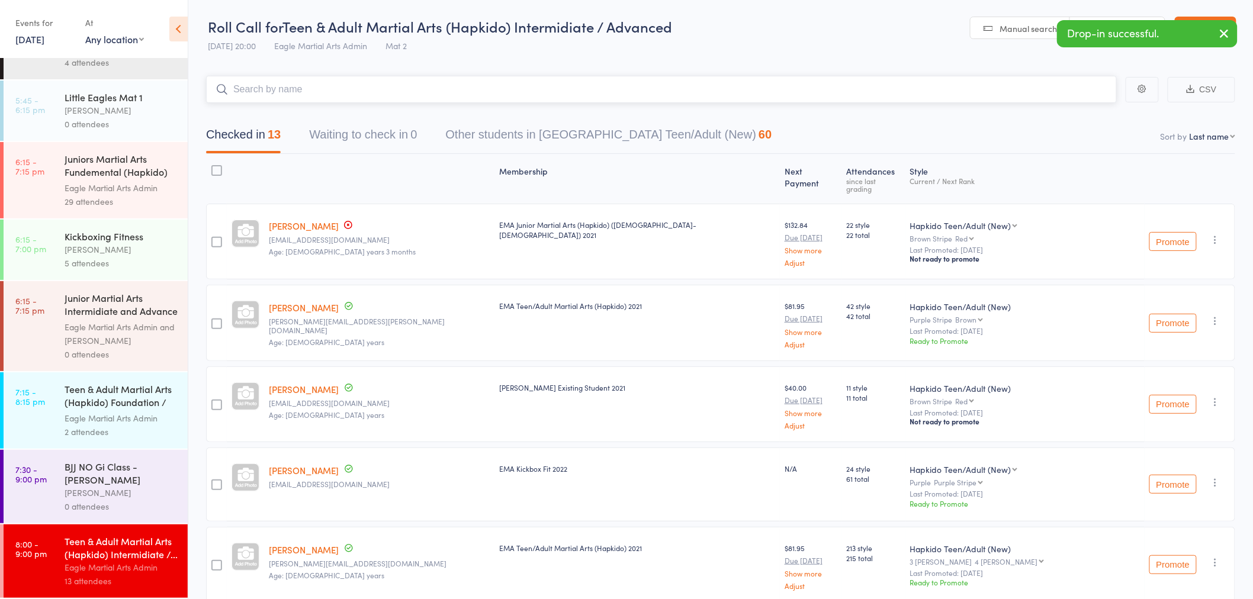
click at [314, 96] on input "search" at bounding box center [661, 89] width 911 height 27
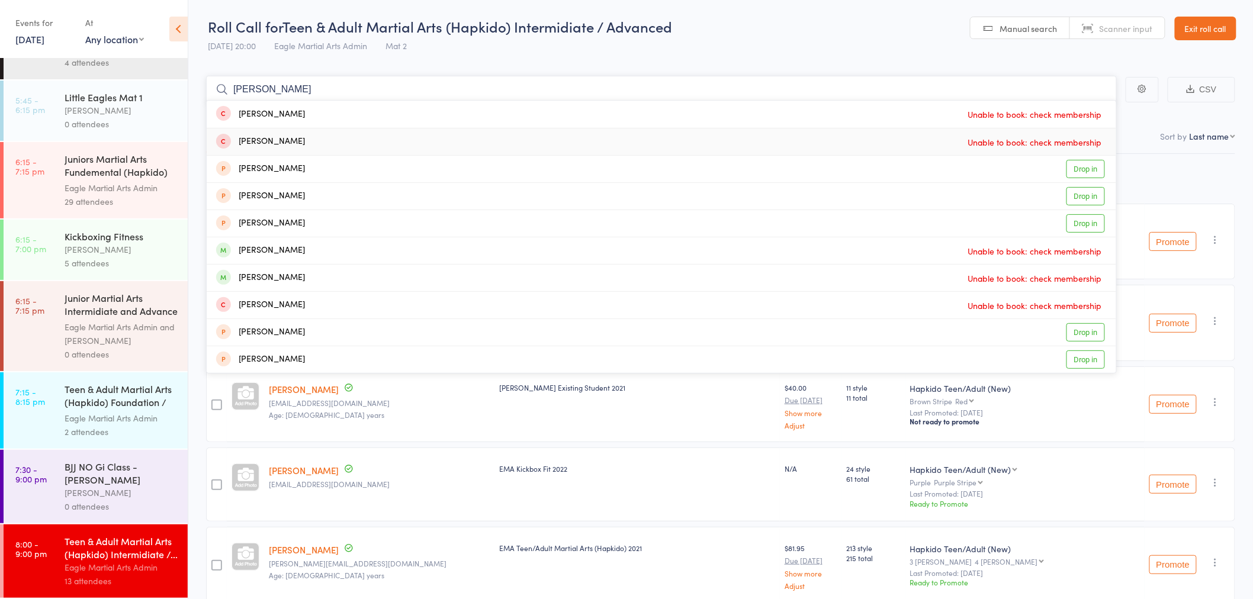
type input "[PERSON_NAME]"
